Goal: Task Accomplishment & Management: Complete application form

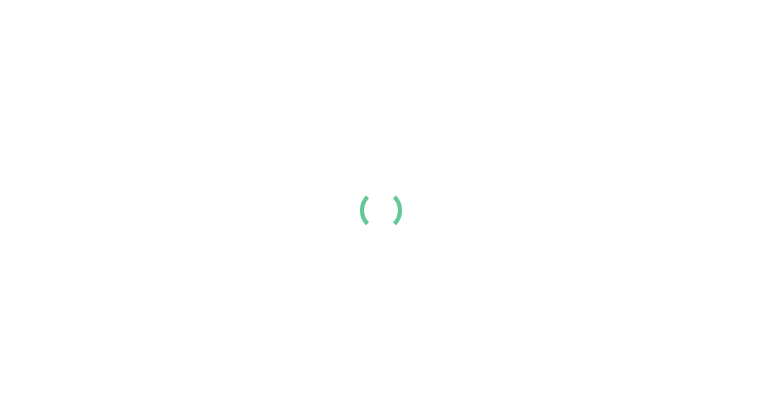
scroll to position [68, 0]
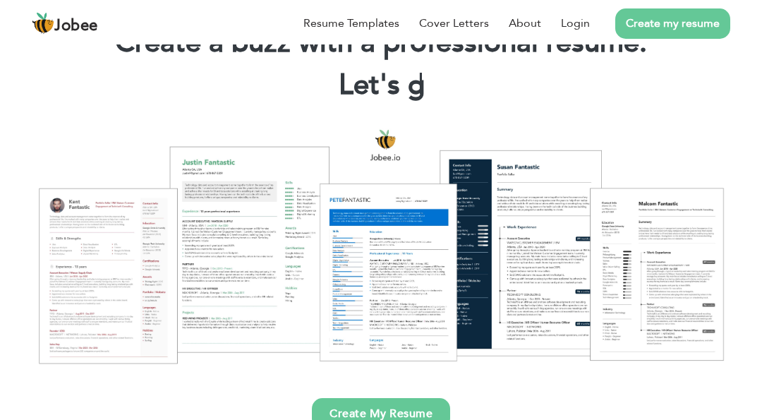
click at [255, 378] on div "Create My Resume" at bounding box center [381, 403] width 741 height 52
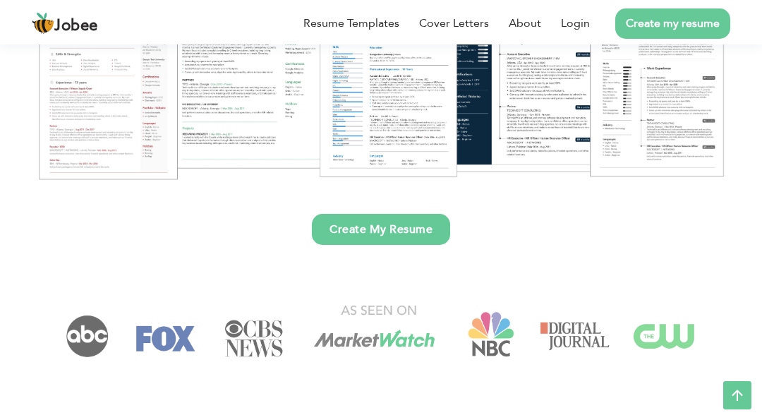
scroll to position [253, 0]
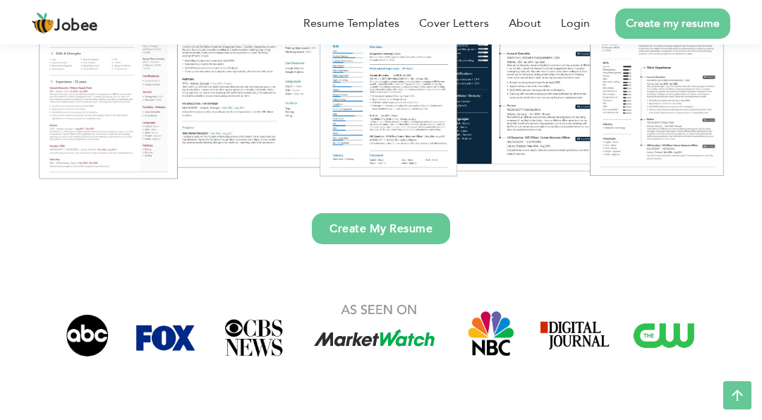
click at [418, 231] on link "Create My Resume" at bounding box center [381, 228] width 138 height 31
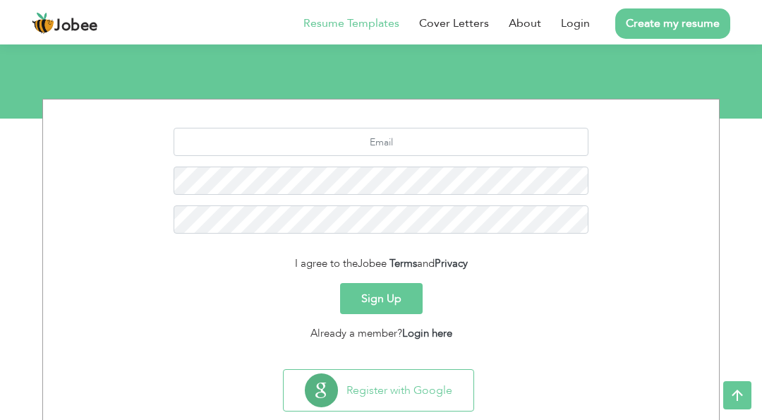
scroll to position [134, 0]
click at [340, 30] on link "Resume Templates" at bounding box center [351, 23] width 96 height 17
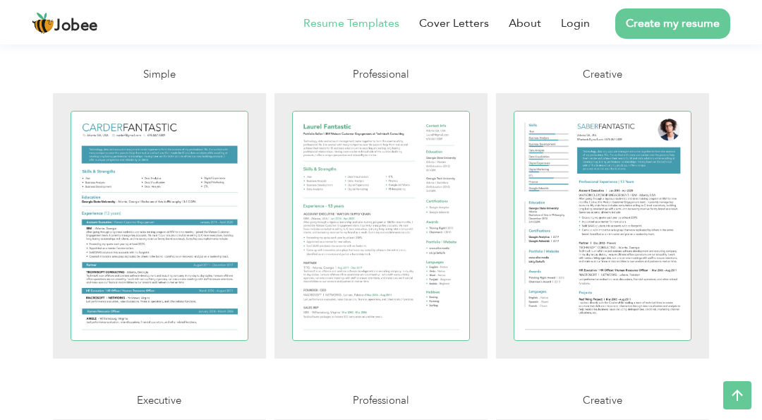
scroll to position [2341, 0]
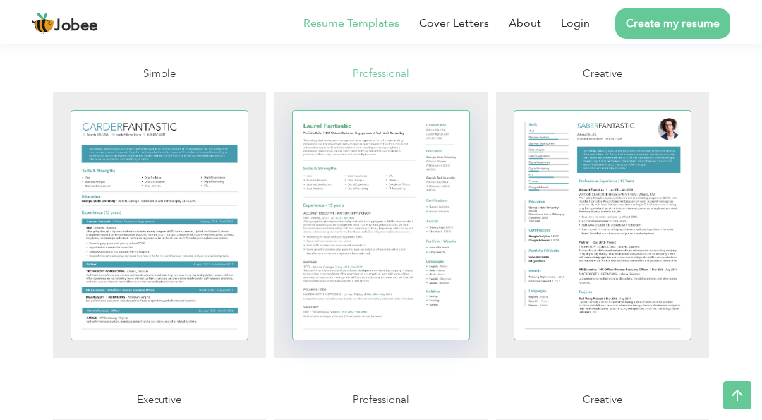
click at [439, 193] on div at bounding box center [381, 225] width 176 height 229
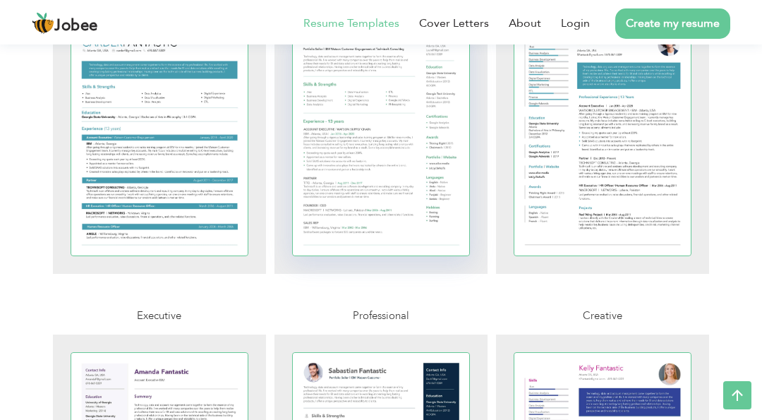
scroll to position [2434, 0]
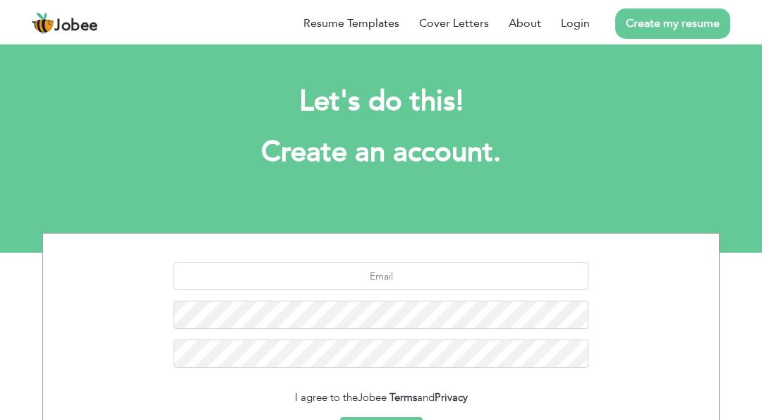
scroll to position [165, 0]
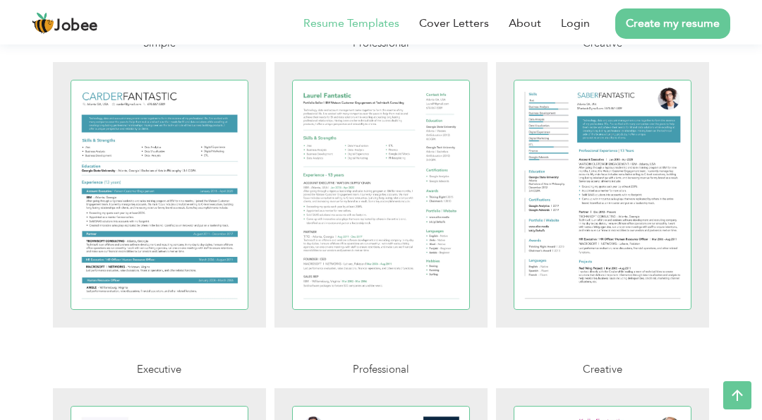
scroll to position [2372, 0]
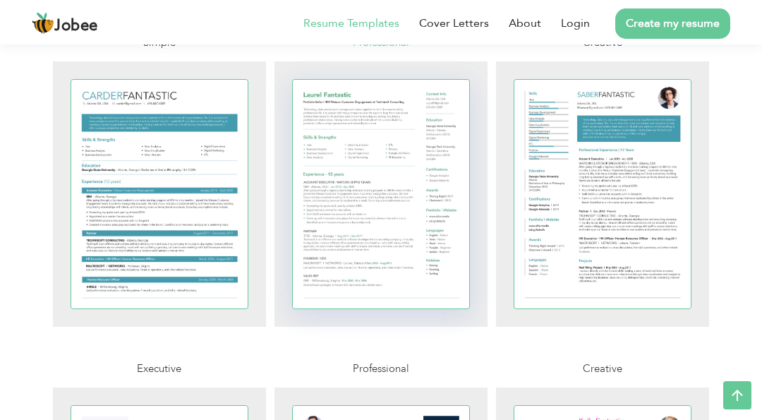
click at [444, 244] on div at bounding box center [381, 194] width 176 height 229
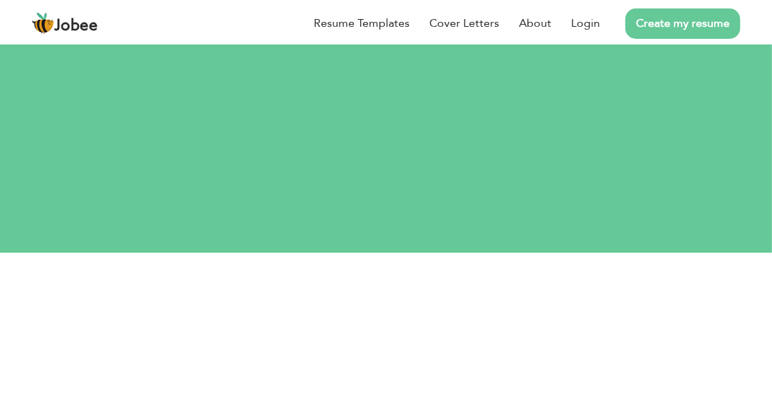
click at [518, 332] on input "text" at bounding box center [386, 346] width 416 height 28
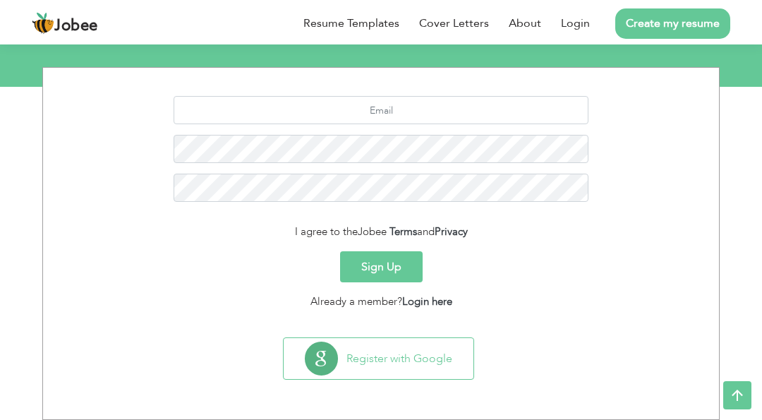
scroll to position [165, 0]
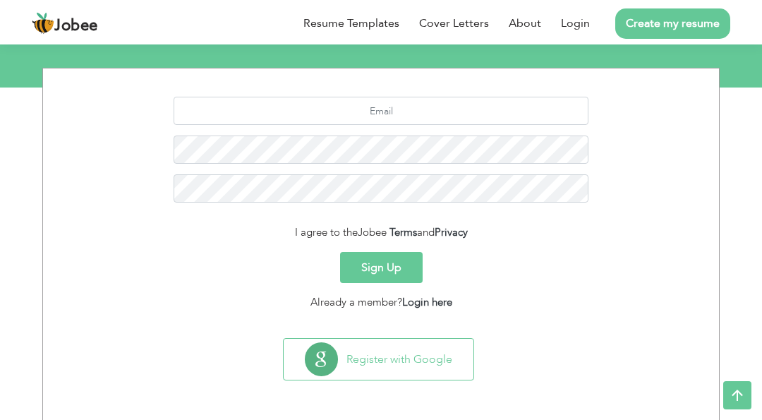
click at [611, 215] on form "I agree to the Jobee Terms and Privacy Sign Up Already a member? Login here" at bounding box center [381, 203] width 655 height 213
drag, startPoint x: 599, startPoint y: 157, endPoint x: 642, endPoint y: 129, distance: 51.5
click at [642, 129] on div at bounding box center [381, 155] width 655 height 116
click at [624, 209] on div at bounding box center [381, 155] width 655 height 116
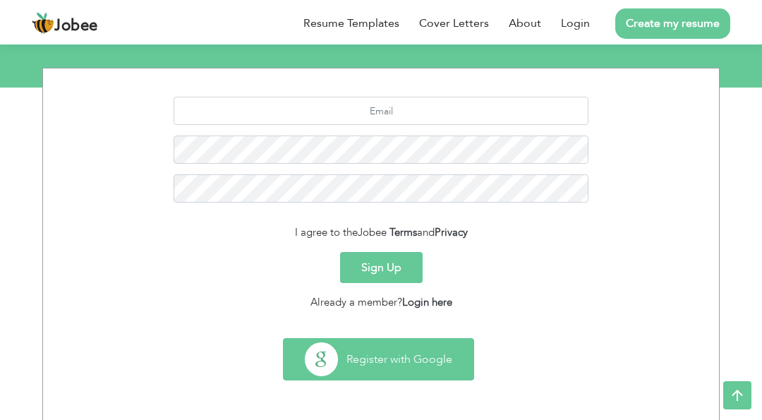
click at [377, 353] on button "Register with Google" at bounding box center [379, 359] width 190 height 41
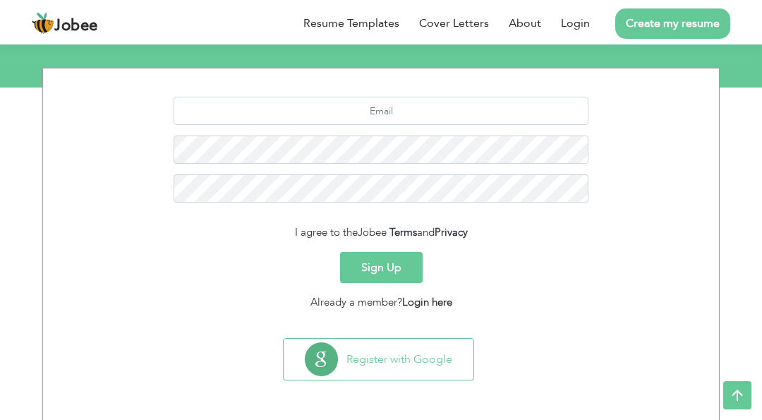
click at [545, 269] on div "Sign Up" at bounding box center [381, 267] width 655 height 31
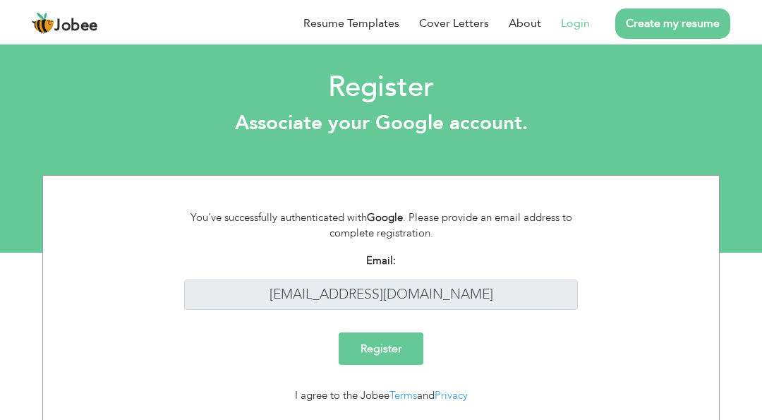
scroll to position [40, 0]
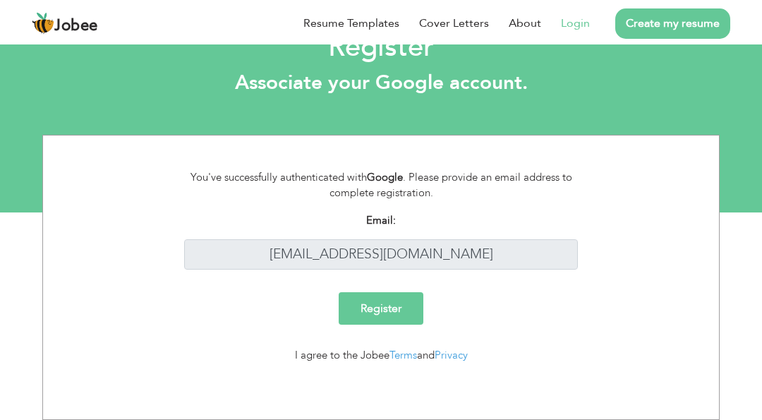
click at [369, 307] on input "Register" at bounding box center [381, 308] width 85 height 32
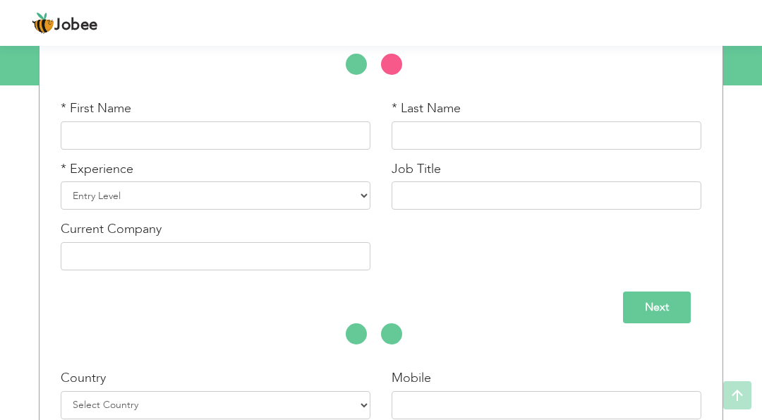
scroll to position [169, 0]
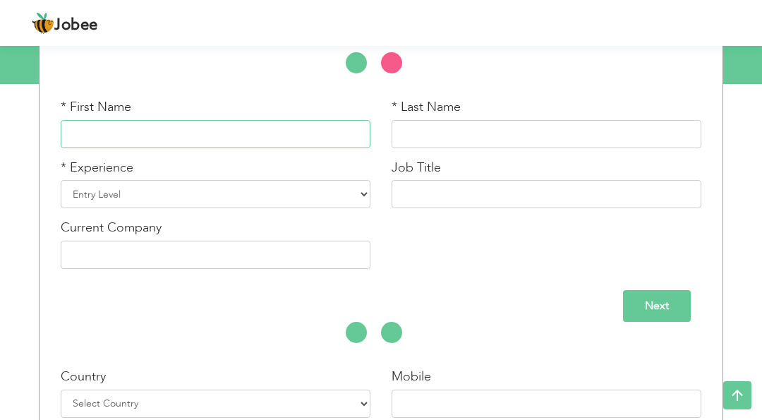
click at [172, 134] on input "text" at bounding box center [216, 134] width 310 height 28
type input "J"
type input "Hina"
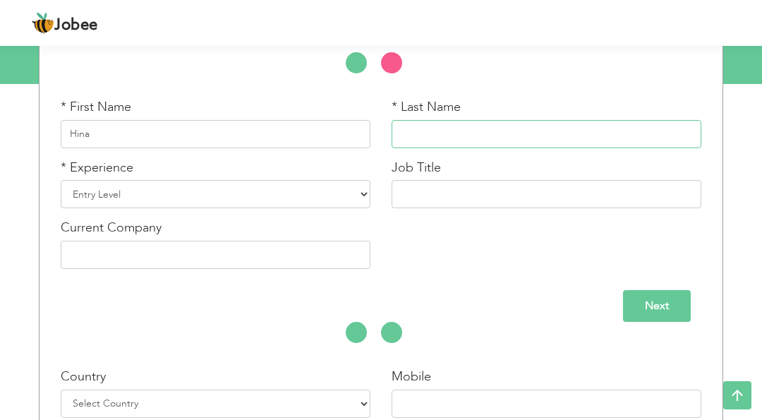
click at [481, 145] on input "text" at bounding box center [547, 134] width 310 height 28
type input "j"
type input "Javed"
click at [104, 202] on select "Entry Level Less than 1 Year 1 Year 2 Years 3 Years 4 Years 5 Years 6 Years 7 Y…" at bounding box center [216, 194] width 310 height 28
select select "7"
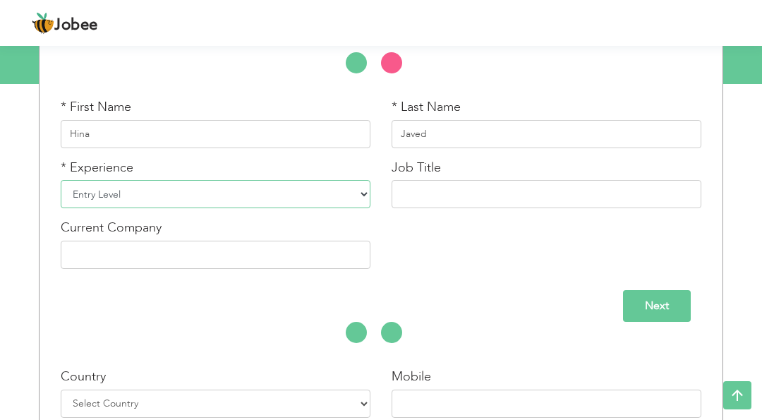
click at [61, 180] on select "Entry Level Less than 1 Year 1 Year 2 Years 3 Years 4 Years 5 Years 6 Years 7 Y…" at bounding box center [216, 194] width 310 height 28
click at [488, 202] on input "text" at bounding box center [547, 194] width 310 height 28
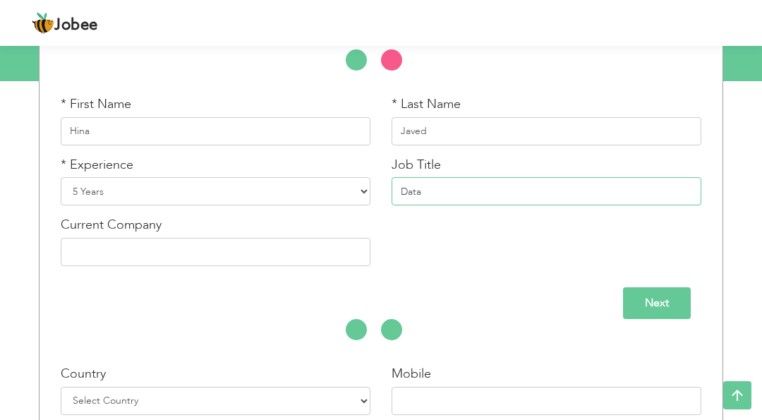
scroll to position [170, 0]
type input "Data Analyst"
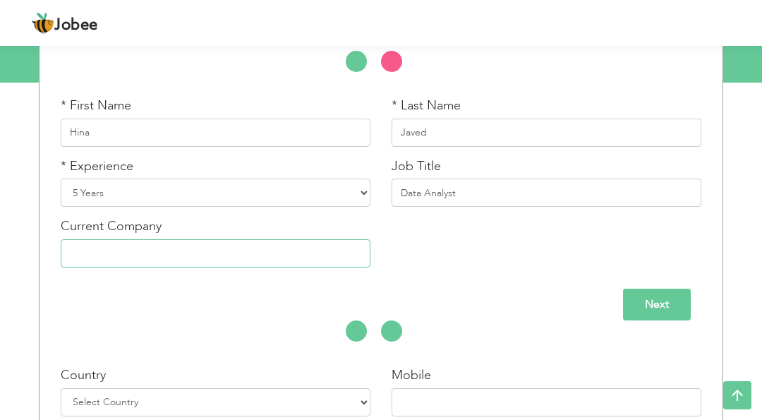
click at [212, 245] on input "text" at bounding box center [216, 253] width 310 height 28
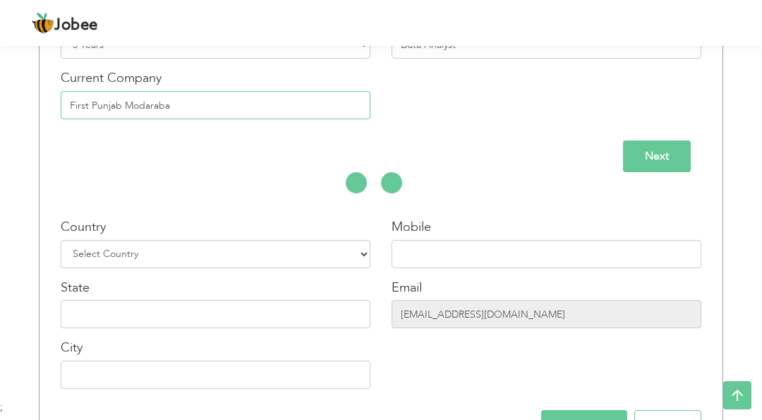
scroll to position [360, 0]
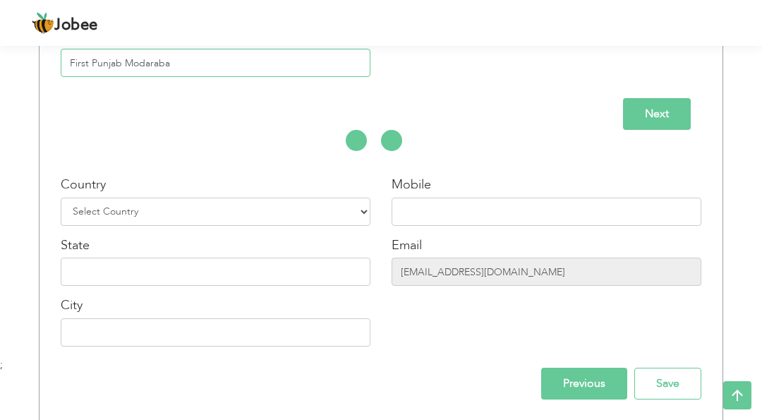
type input "First Punjab Modaraba"
click at [271, 219] on select "Select Country Afghanistan Albania Algeria American Samoa Andorra Angola Anguil…" at bounding box center [216, 212] width 310 height 28
select select "166"
click at [61, 198] on select "Select Country Afghanistan Albania Algeria American Samoa Andorra Angola Anguil…" at bounding box center [216, 212] width 310 height 28
click at [419, 214] on input "text" at bounding box center [547, 212] width 310 height 28
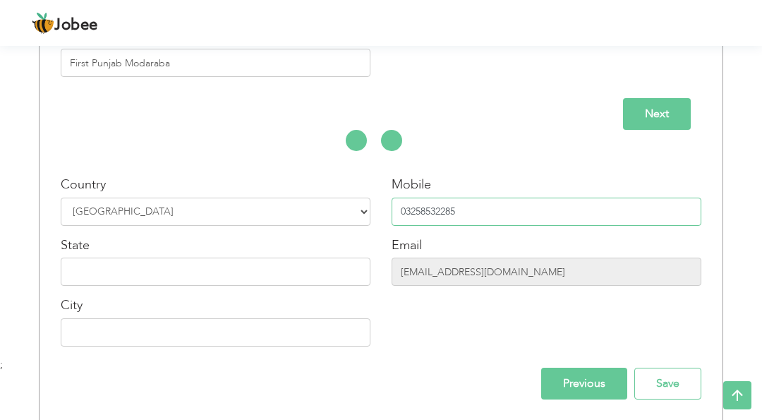
type input "03258532285"
click at [164, 273] on input "text" at bounding box center [216, 271] width 310 height 28
type input "Punjab"
click at [242, 327] on input "text" at bounding box center [216, 332] width 310 height 28
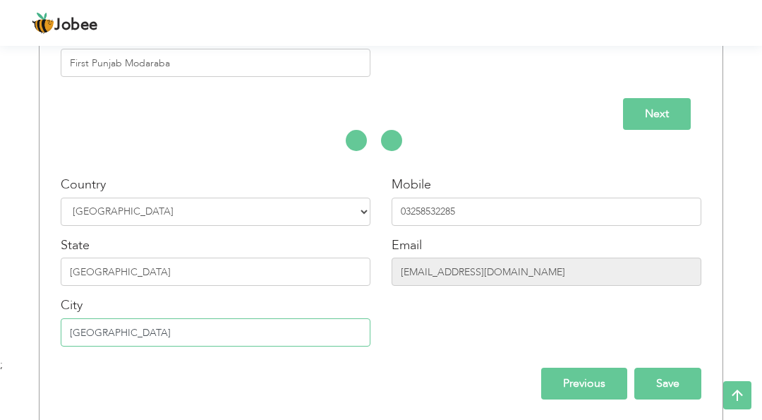
type input "Lahore"
click at [668, 385] on input "Save" at bounding box center [667, 384] width 67 height 32
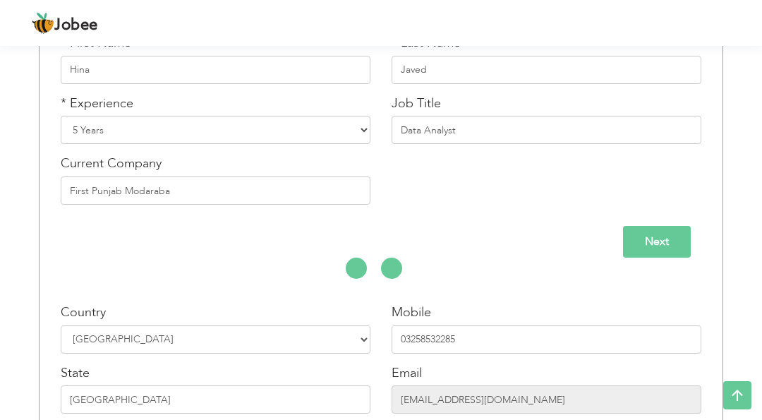
scroll to position [188, 0]
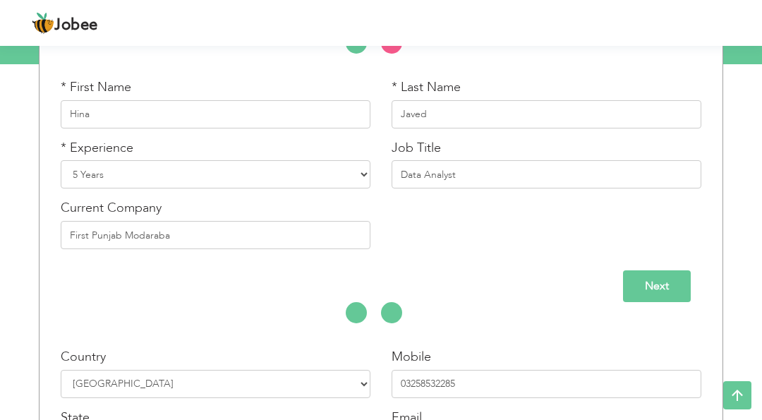
click at [669, 277] on input "Next" at bounding box center [657, 286] width 68 height 32
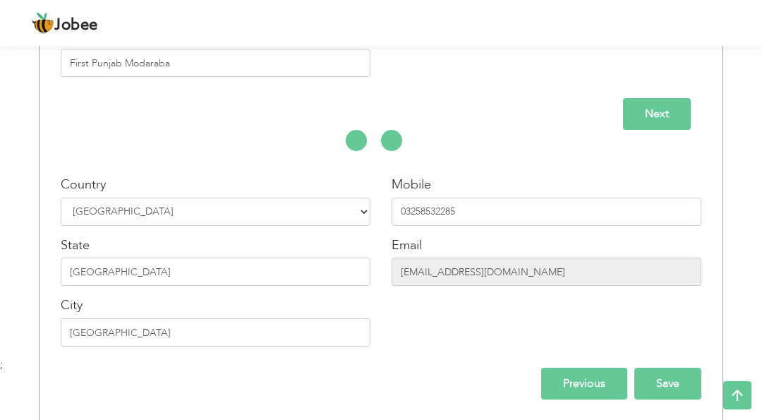
click at [681, 383] on input "Save" at bounding box center [667, 384] width 67 height 32
click at [660, 104] on input "Next" at bounding box center [657, 114] width 68 height 32
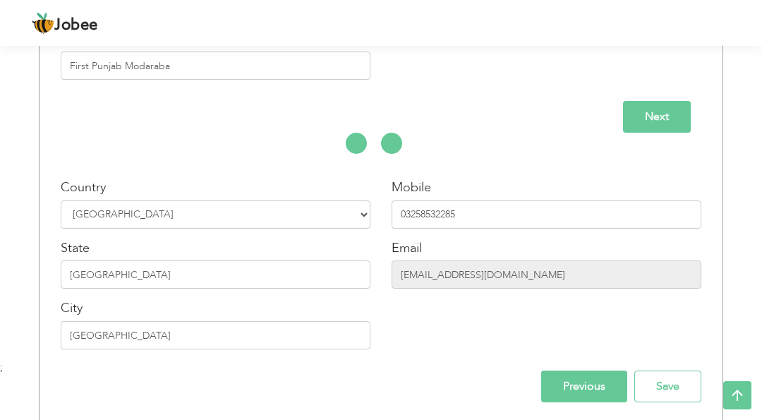
scroll to position [357, 0]
click at [672, 387] on input "Save" at bounding box center [667, 387] width 67 height 32
click at [681, 387] on input "Save" at bounding box center [667, 387] width 67 height 32
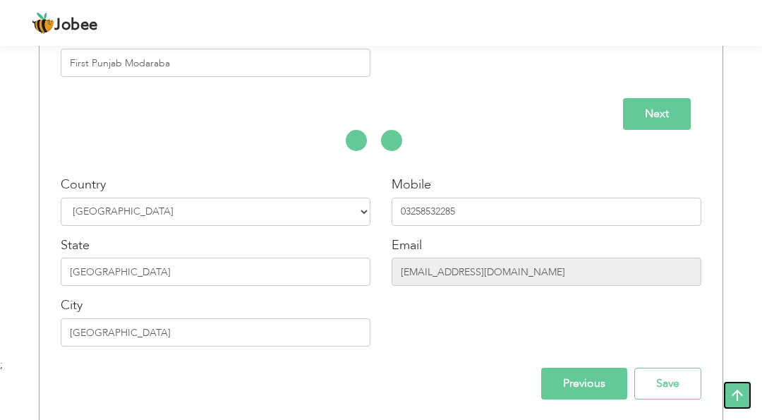
click at [733, 386] on icon at bounding box center [737, 395] width 28 height 28
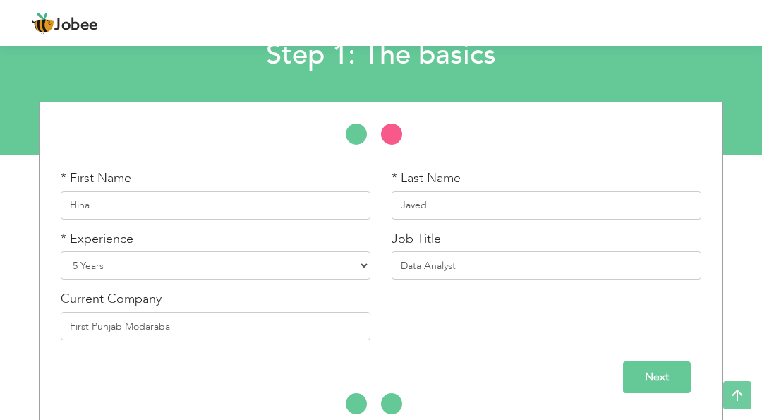
scroll to position [118, 0]
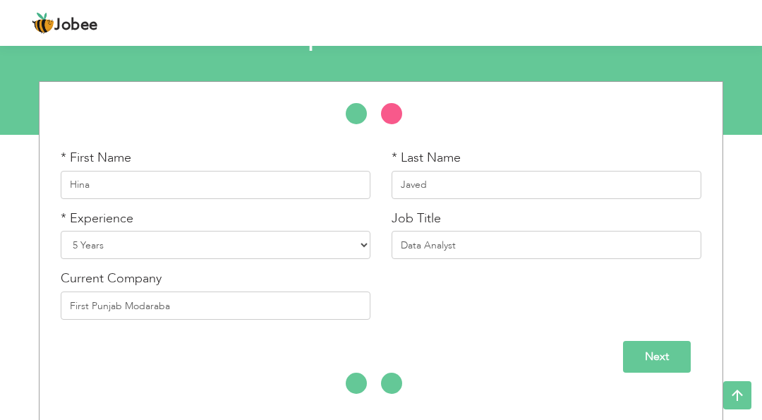
click at [653, 353] on input "Next" at bounding box center [657, 357] width 68 height 32
click at [668, 358] on input "Next" at bounding box center [657, 357] width 68 height 32
click at [657, 353] on input "Next" at bounding box center [657, 357] width 68 height 32
click at [640, 357] on input "Next" at bounding box center [657, 357] width 68 height 32
click at [633, 350] on input "Next" at bounding box center [657, 357] width 68 height 32
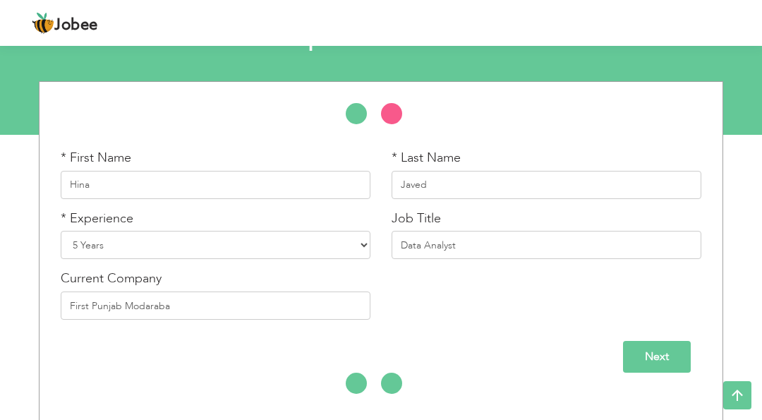
click at [645, 367] on input "Next" at bounding box center [657, 357] width 68 height 32
click at [650, 364] on input "Next" at bounding box center [657, 357] width 68 height 32
click at [667, 353] on input "Next" at bounding box center [657, 357] width 68 height 32
click at [672, 351] on input "Next" at bounding box center [657, 357] width 68 height 32
click at [642, 360] on input "Next" at bounding box center [657, 357] width 68 height 32
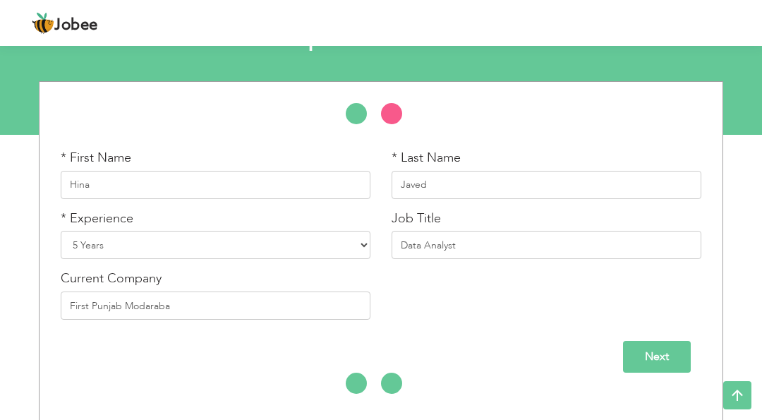
click at [642, 360] on input "Next" at bounding box center [657, 357] width 68 height 32
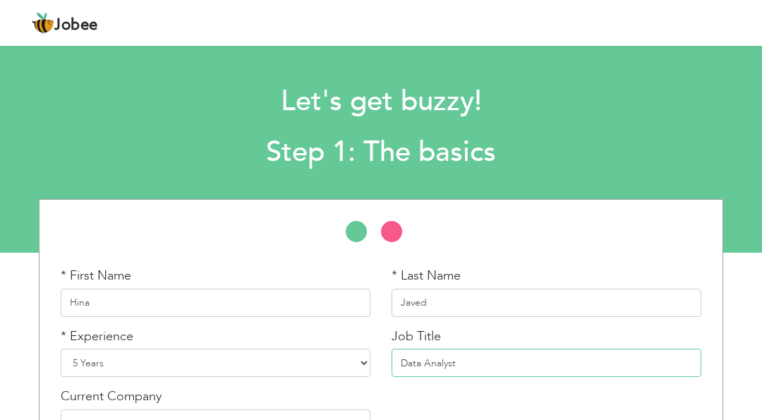
click at [642, 360] on input "Data Analyst" at bounding box center [547, 362] width 310 height 28
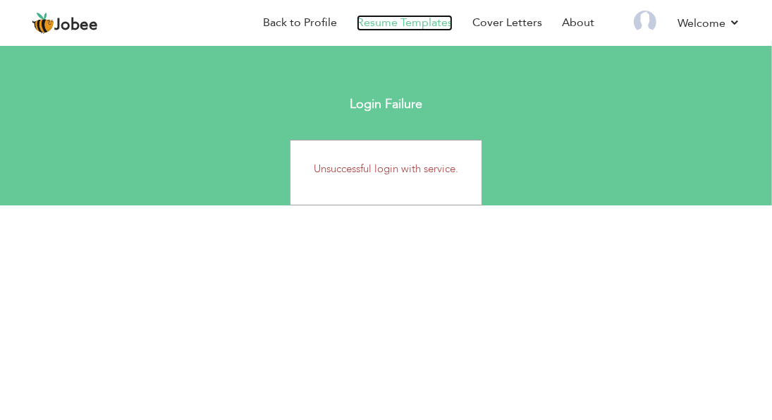
click at [422, 17] on link "Resume Templates" at bounding box center [405, 23] width 96 height 16
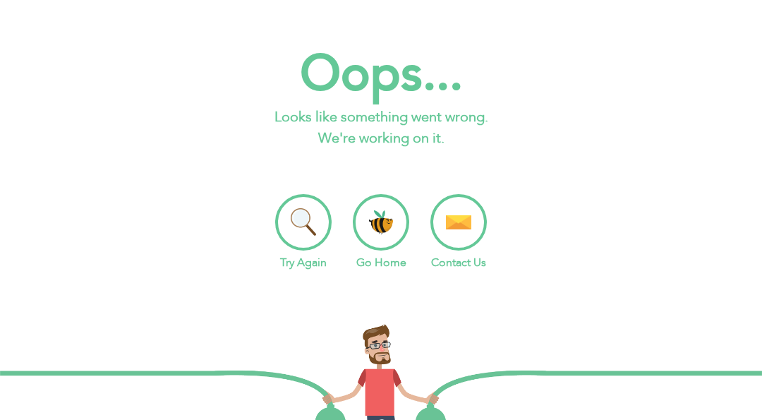
click at [300, 194] on li "Try Again" at bounding box center [303, 232] width 56 height 77
click at [317, 215] on li "Try Again" at bounding box center [303, 232] width 56 height 77
click at [286, 226] on li "Try Again" at bounding box center [303, 232] width 56 height 77
click at [305, 210] on li "Try Again" at bounding box center [303, 232] width 56 height 77
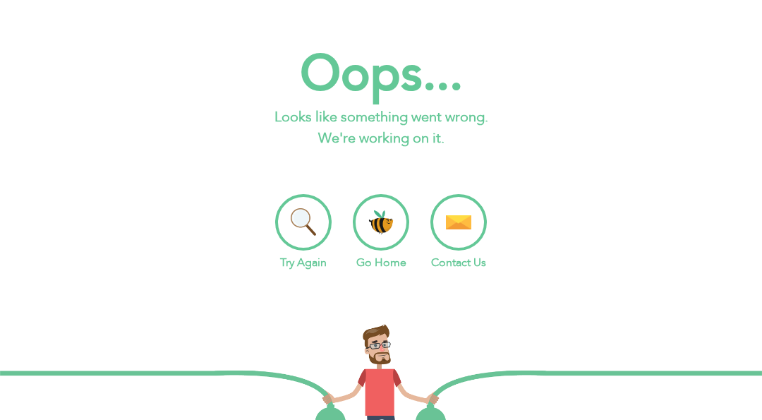
click at [217, 142] on p "Looks like something went wrong. We're working on it." at bounding box center [381, 128] width 762 height 42
click at [302, 219] on li "Try Again" at bounding box center [303, 232] width 56 height 77
click at [297, 225] on li "Try Again" at bounding box center [303, 232] width 56 height 77
click at [315, 224] on li "Try Again" at bounding box center [303, 232] width 56 height 77
click at [303, 222] on li "Try Again" at bounding box center [303, 232] width 56 height 77
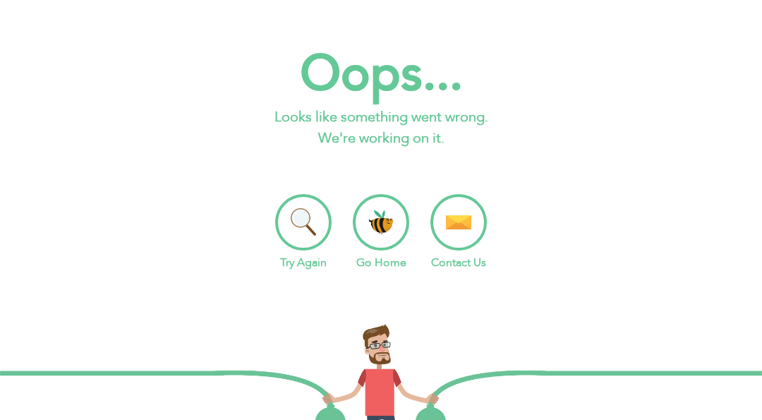
click at [316, 257] on link "Try Again" at bounding box center [303, 263] width 47 height 16
click at [309, 223] on li "Try Again" at bounding box center [303, 232] width 56 height 77
click at [298, 227] on li "Try Again" at bounding box center [303, 232] width 56 height 77
click at [312, 234] on li "Try Again" at bounding box center [303, 232] width 56 height 77
